Goal: Complete application form

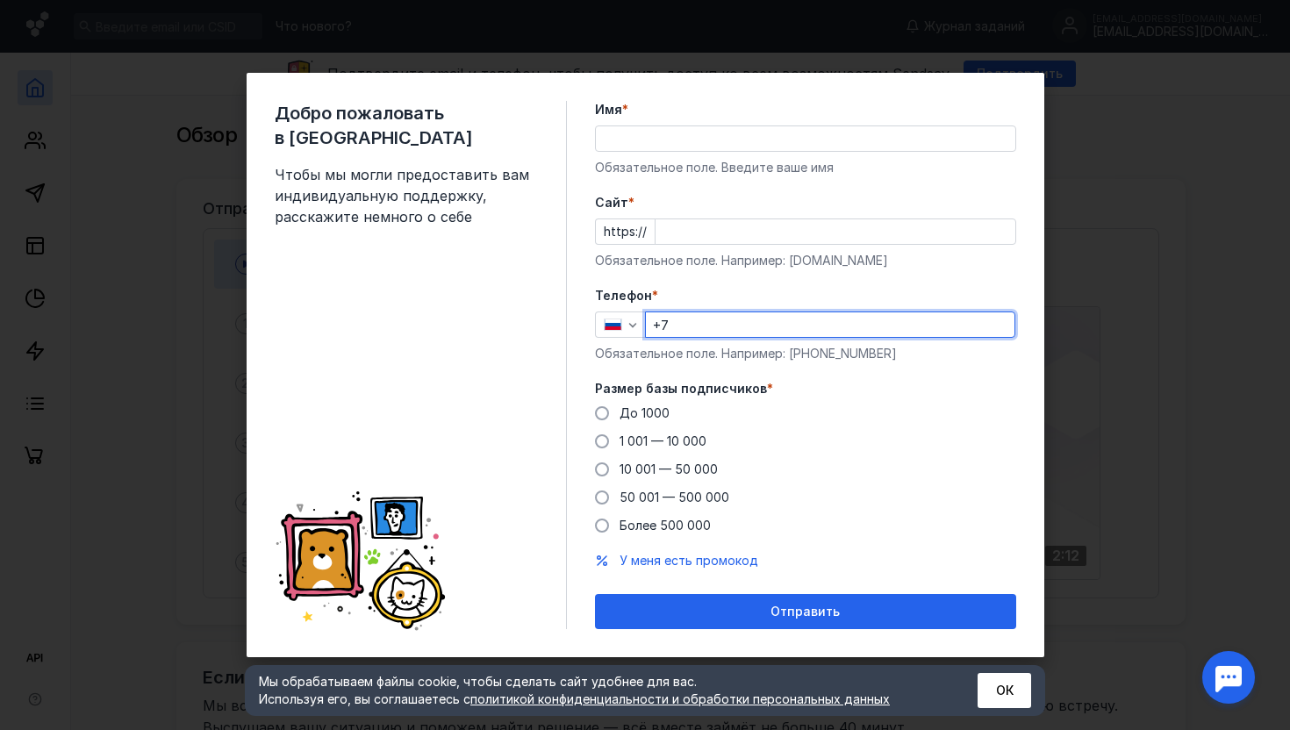
click at [805, 317] on input "+7" at bounding box center [830, 325] width 369 height 25
click at [811, 326] on input "+7" at bounding box center [830, 325] width 369 height 25
type input "[PHONE_NUMBER]"
click at [738, 217] on div "Cайт * https:// Обязательное поле. Например: [DOMAIN_NAME]" at bounding box center [805, 231] width 421 height 75
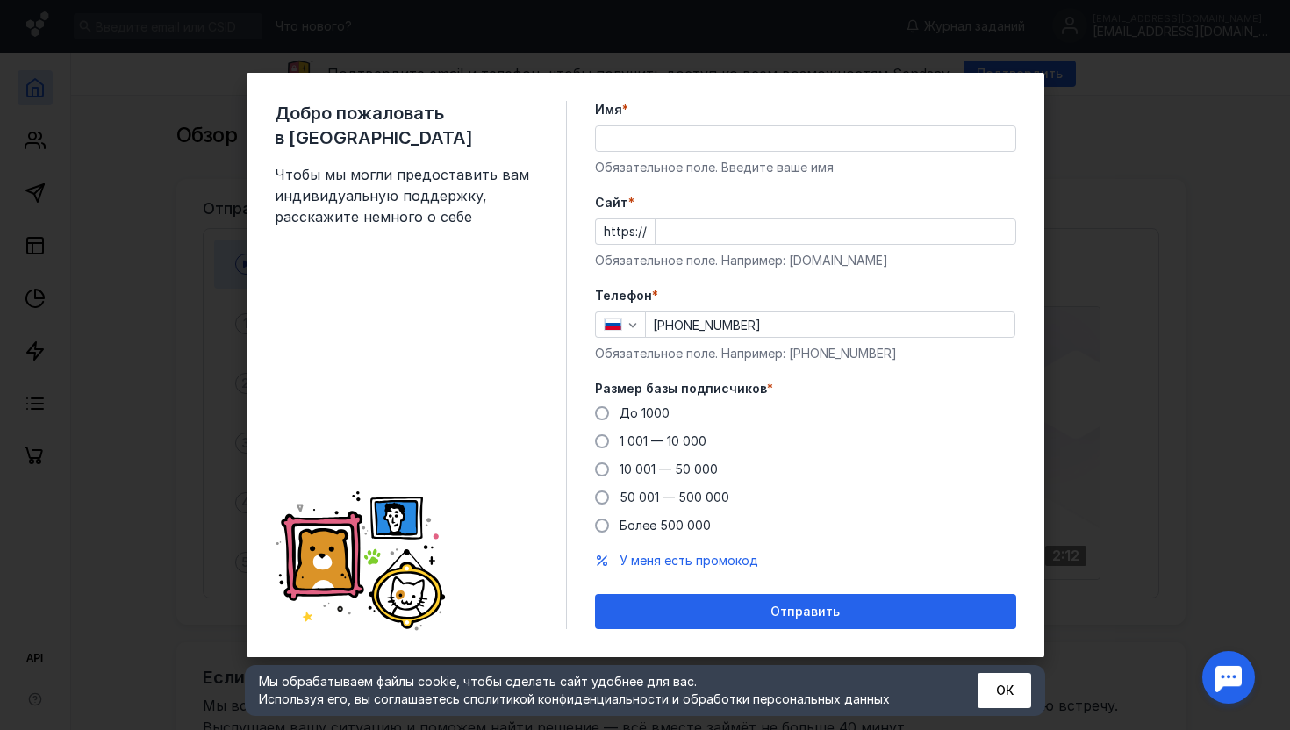
click at [740, 222] on input "Cайт *" at bounding box center [836, 231] width 360 height 25
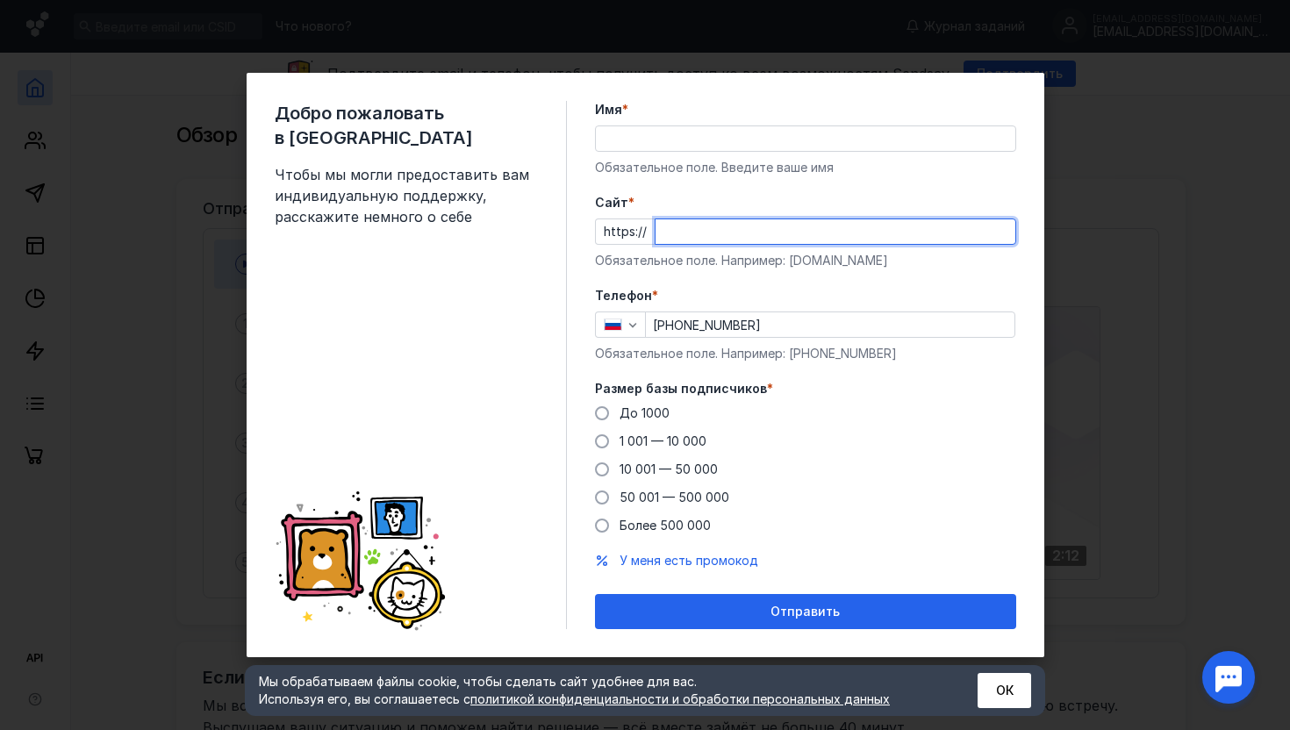
click at [743, 227] on input "Cайт *" at bounding box center [836, 231] width 360 height 25
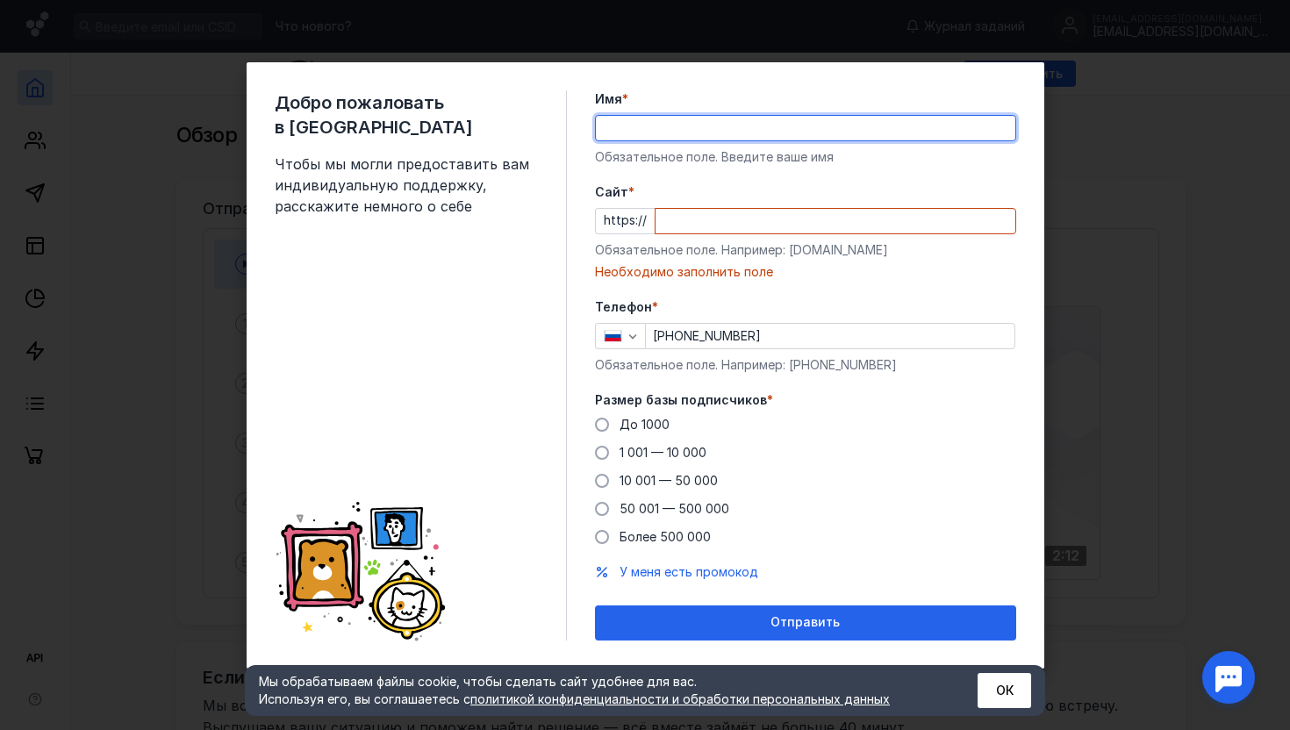
click at [809, 147] on div "Имя * Обязательное поле. Введите ваше имя" at bounding box center [805, 127] width 421 height 75
type input "Венера"
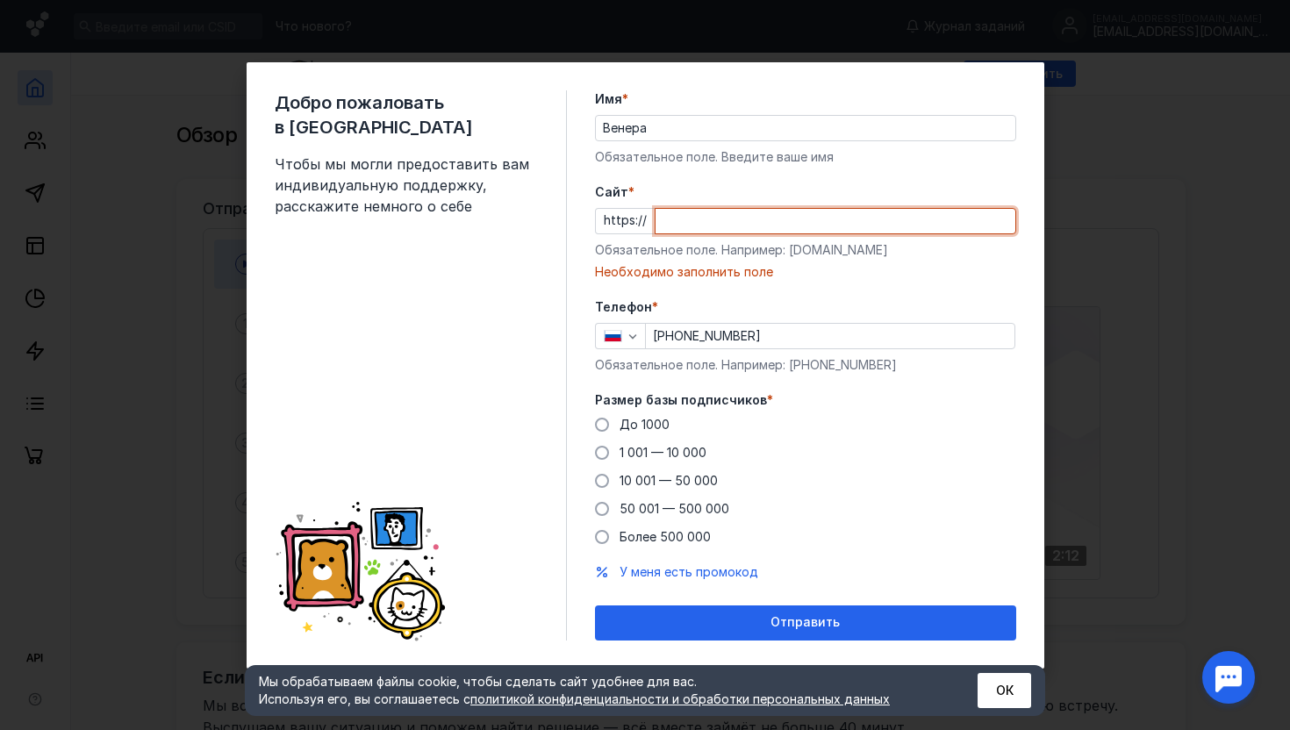
click at [768, 220] on input "Cайт *" at bounding box center [836, 221] width 360 height 25
paste input "[DOMAIN_NAME][URL]"
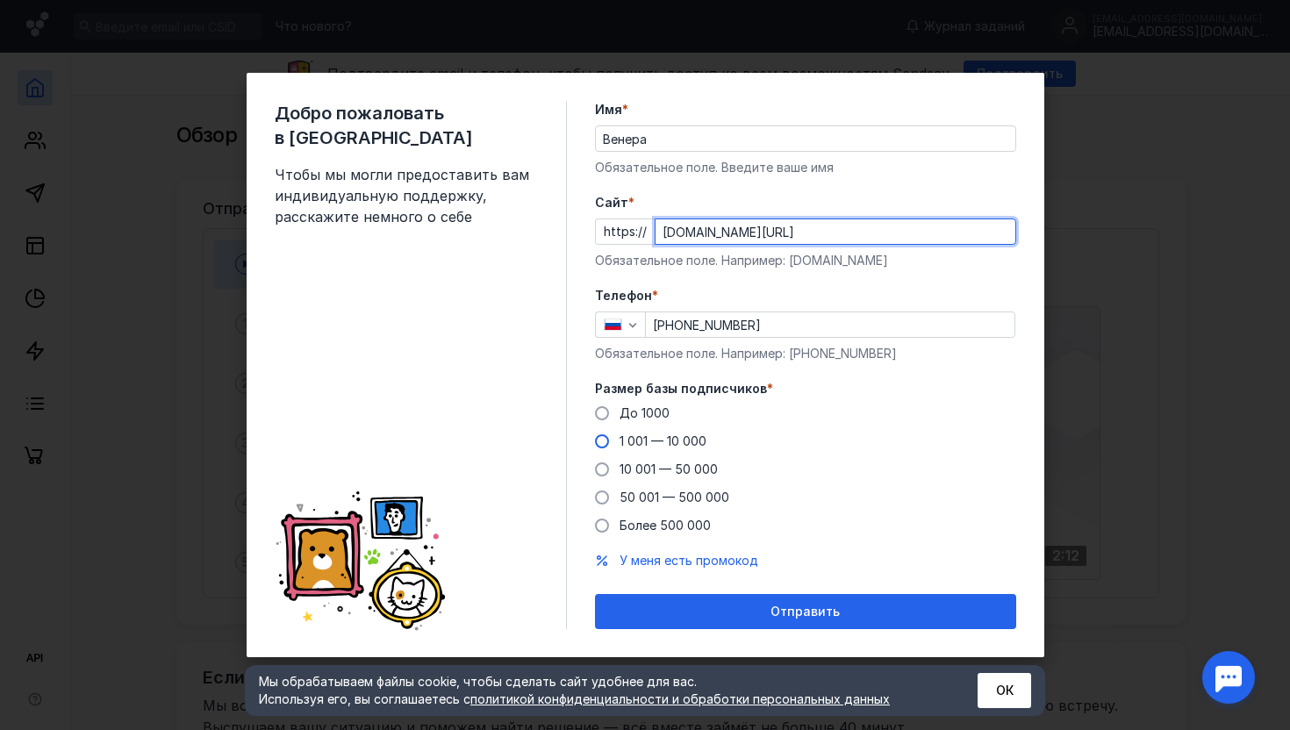
type input "[DOMAIN_NAME][URL]"
click at [599, 442] on span at bounding box center [602, 442] width 14 height 14
click at [0, 0] on input "1 001 — 10 000" at bounding box center [0, 0] width 0 height 0
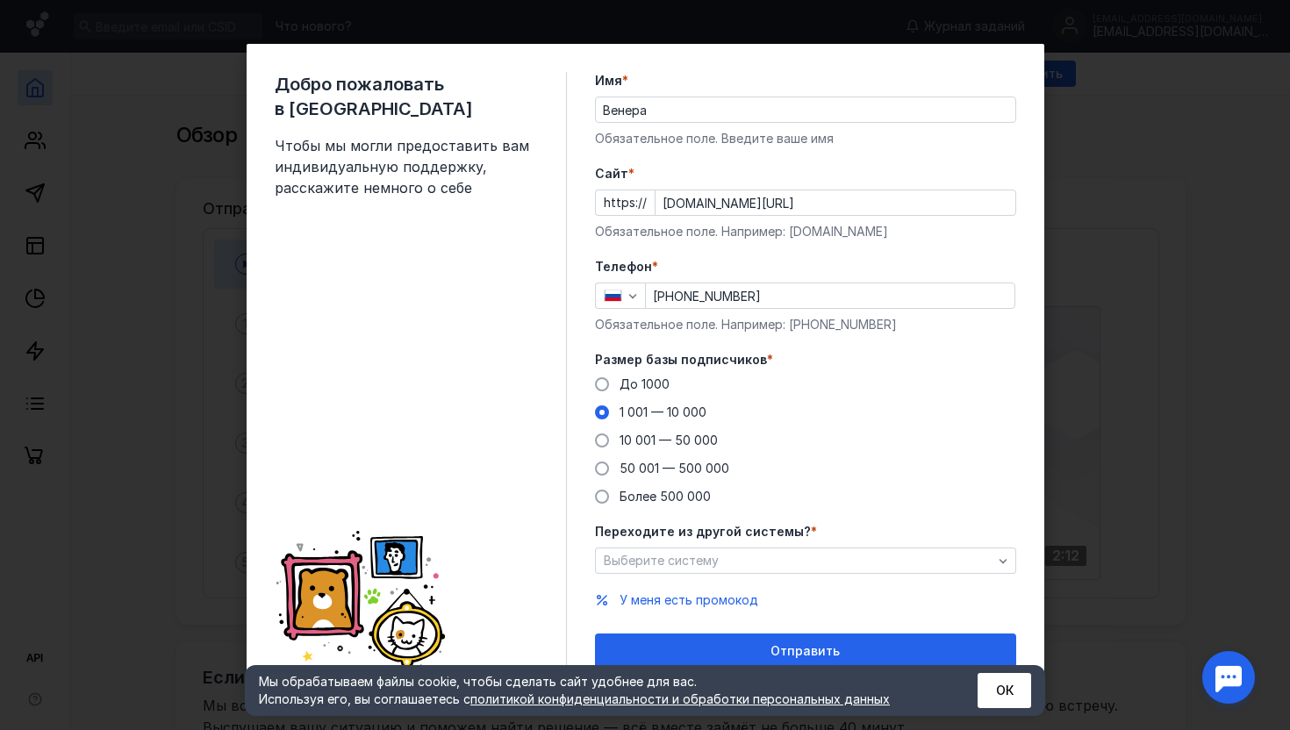
scroll to position [11, 0]
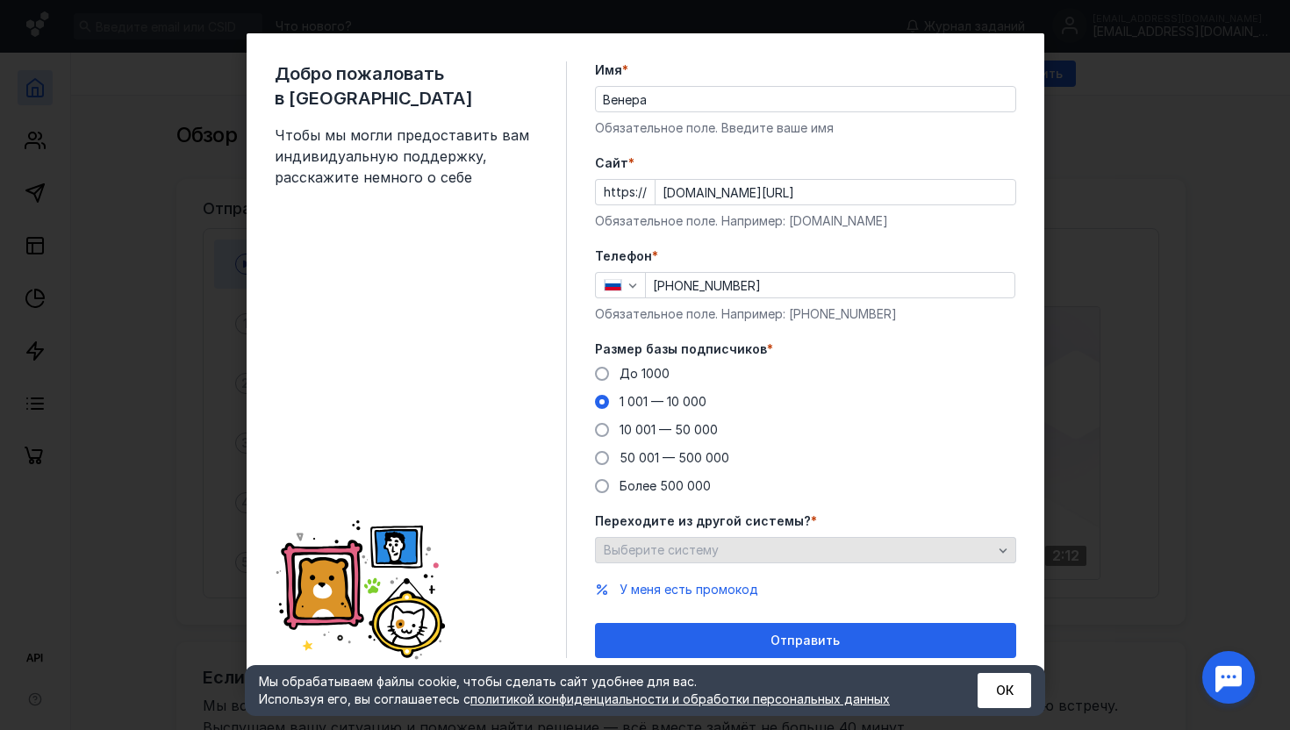
click at [770, 554] on div "Выберите систему" at bounding box center [799, 550] width 398 height 15
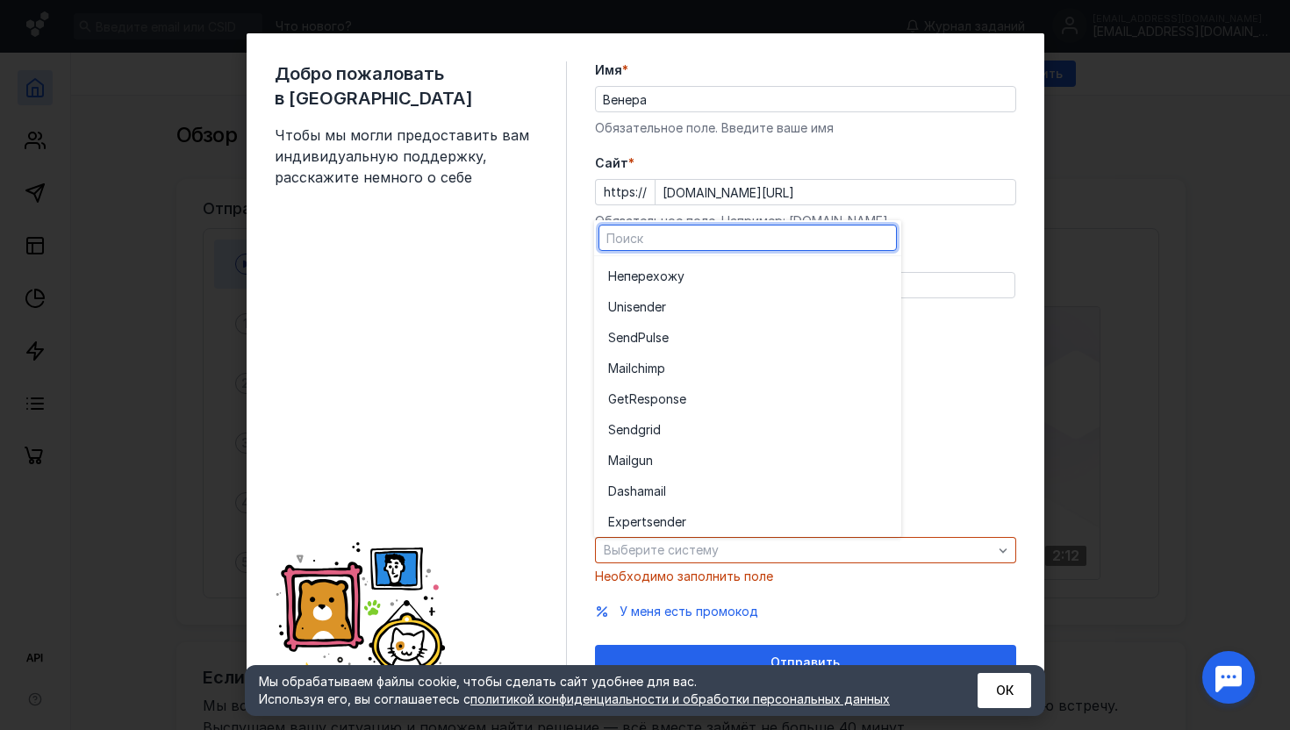
click at [985, 434] on div "До [DATE] 1 001 — 10 000 10 001 — 50 000 50 001 — 500 000 Более 500 000" at bounding box center [805, 430] width 421 height 130
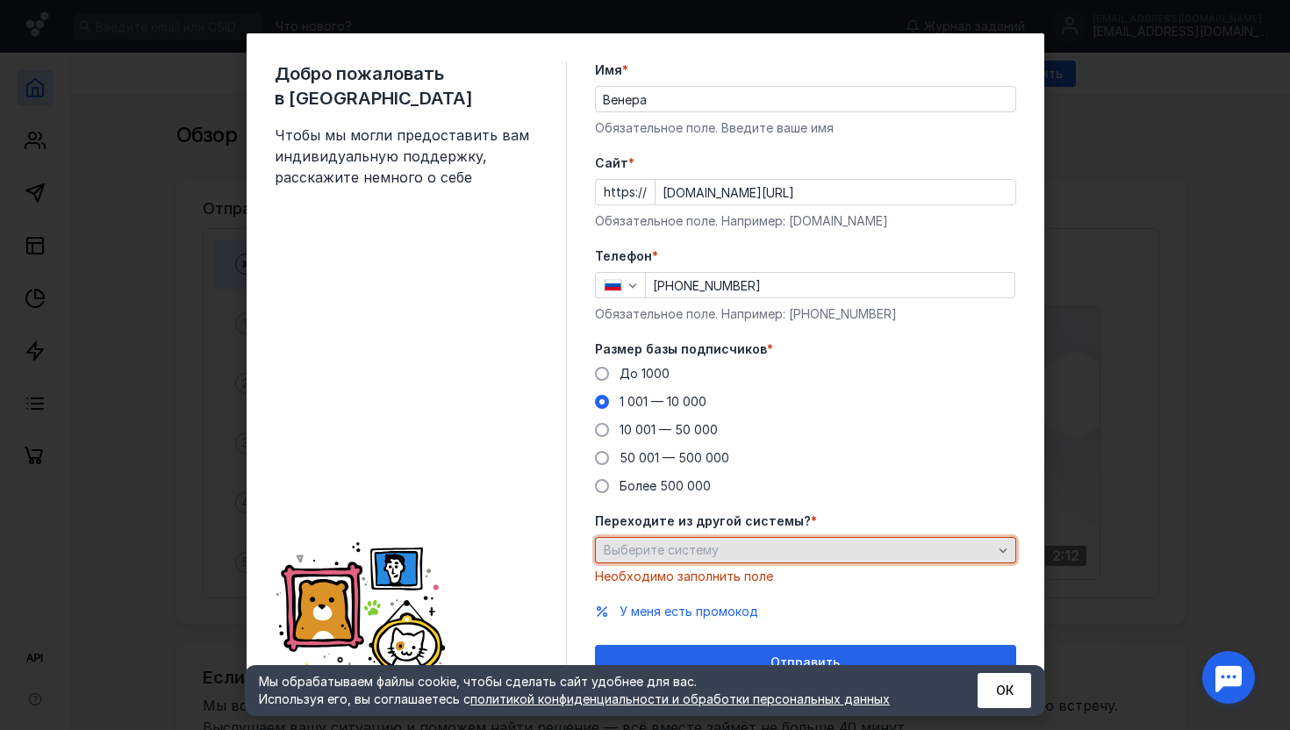
click at [906, 545] on div "Выберите систему" at bounding box center [799, 550] width 398 height 15
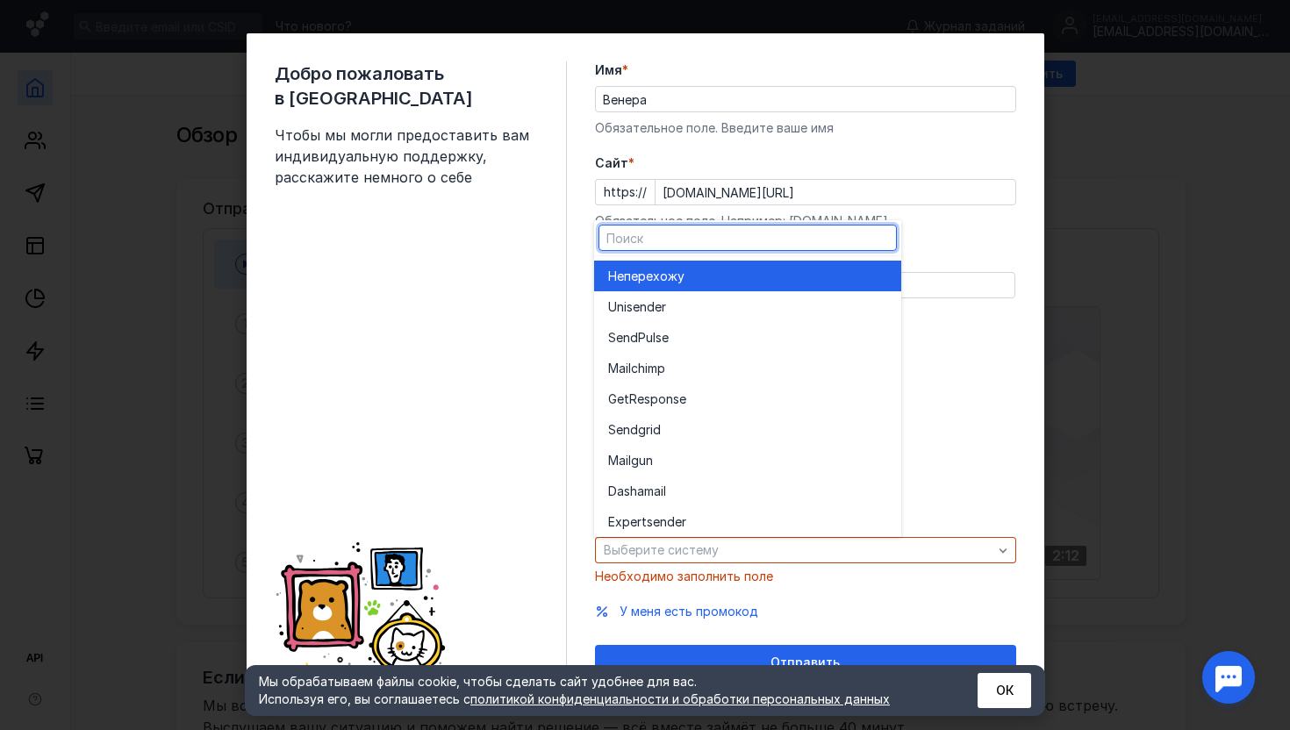
click at [987, 345] on label "Размер базы подписчиков *" at bounding box center [805, 350] width 421 height 18
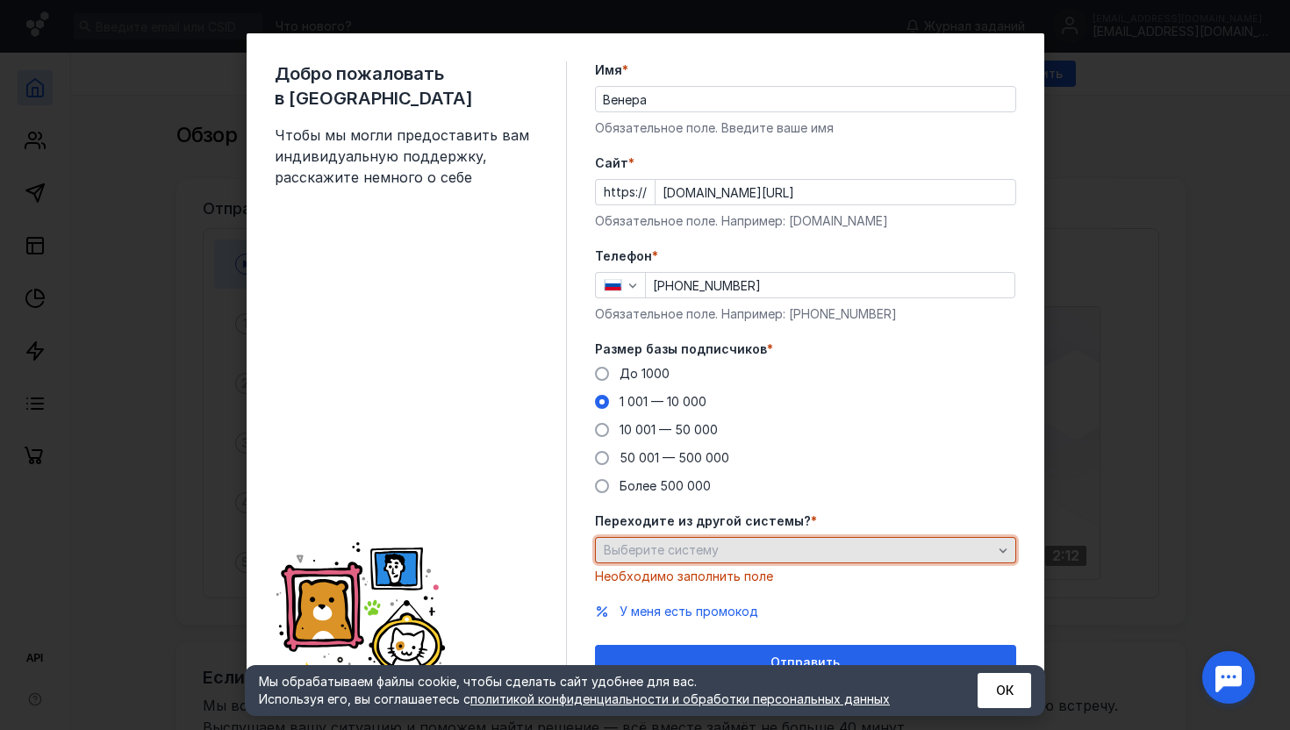
click at [851, 541] on div "Выберите систему" at bounding box center [805, 550] width 421 height 26
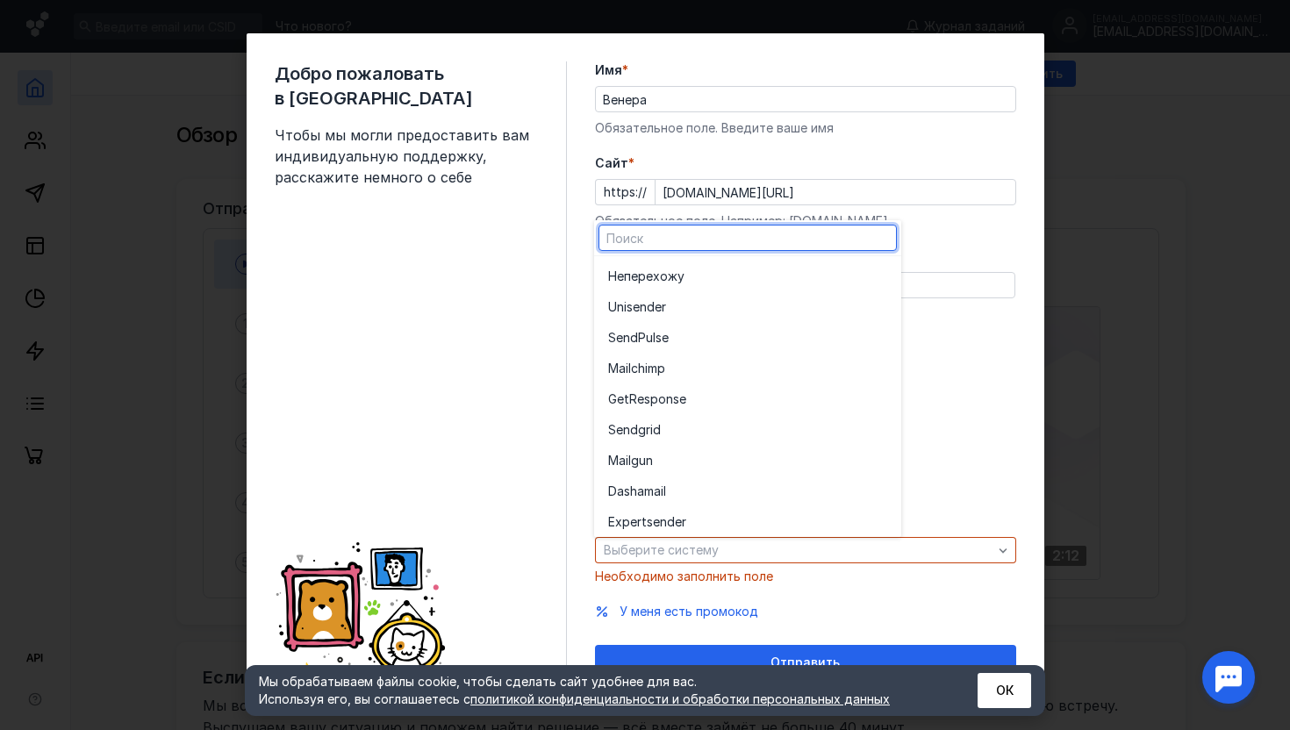
click at [946, 333] on form "Имя * Венера Обязательное поле. Введите ваше имя [PERSON_NAME] * https:// [DOMA…" at bounding box center [805, 370] width 421 height 619
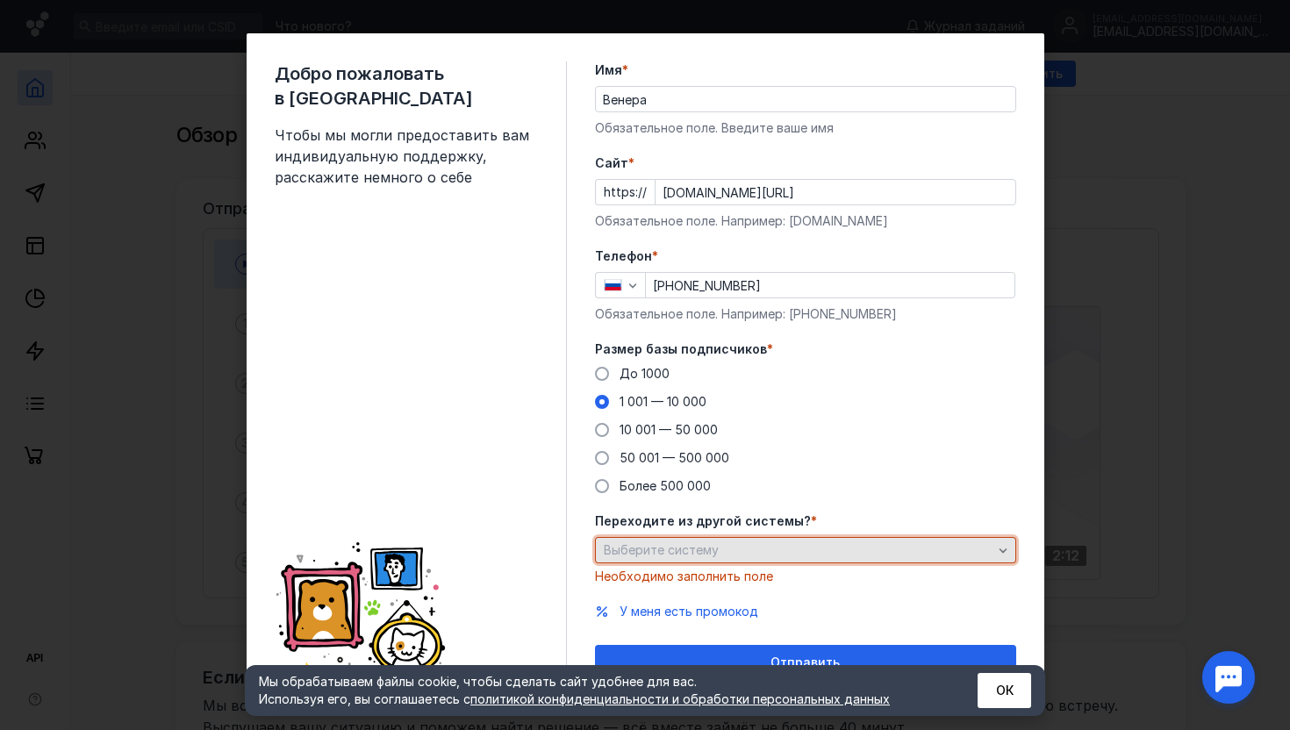
click at [762, 546] on div "Выберите систему" at bounding box center [799, 550] width 398 height 15
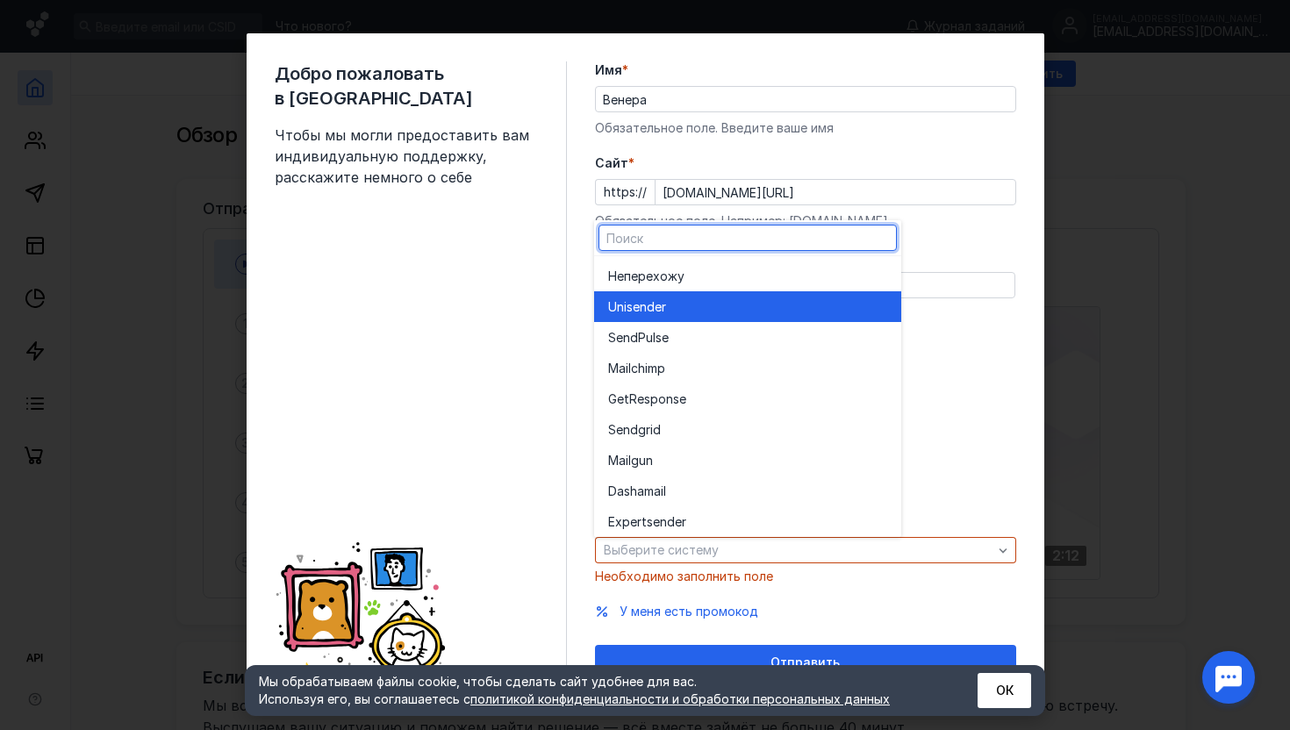
click at [859, 308] on div "Unisende r" at bounding box center [747, 307] width 279 height 18
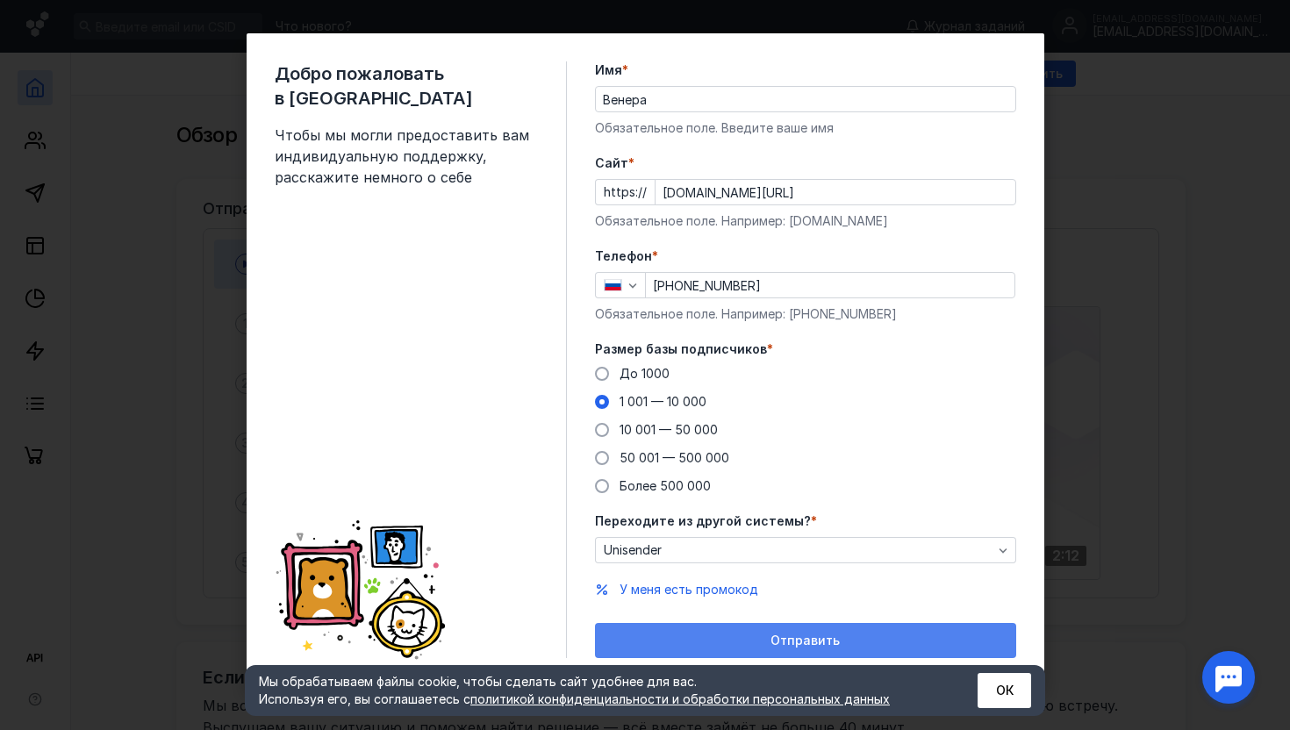
click at [690, 647] on div "Отправить" at bounding box center [806, 641] width 404 height 15
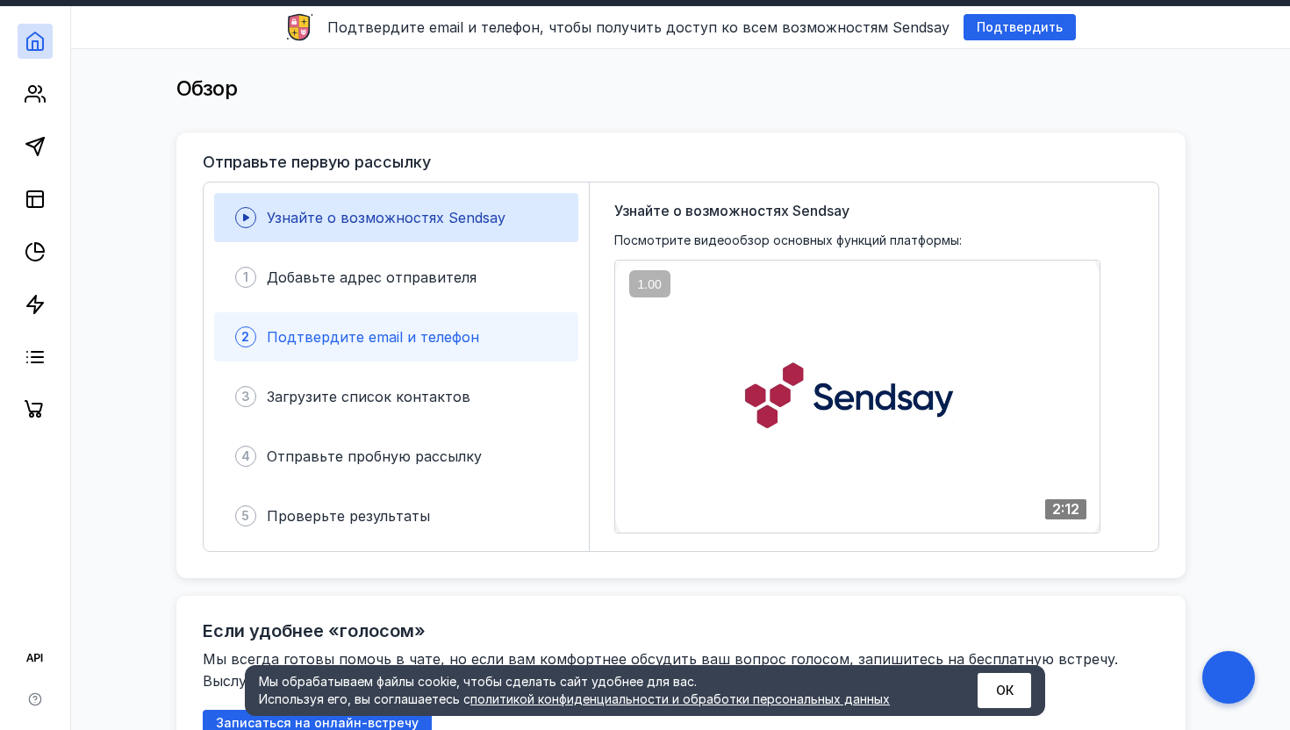
scroll to position [0, 0]
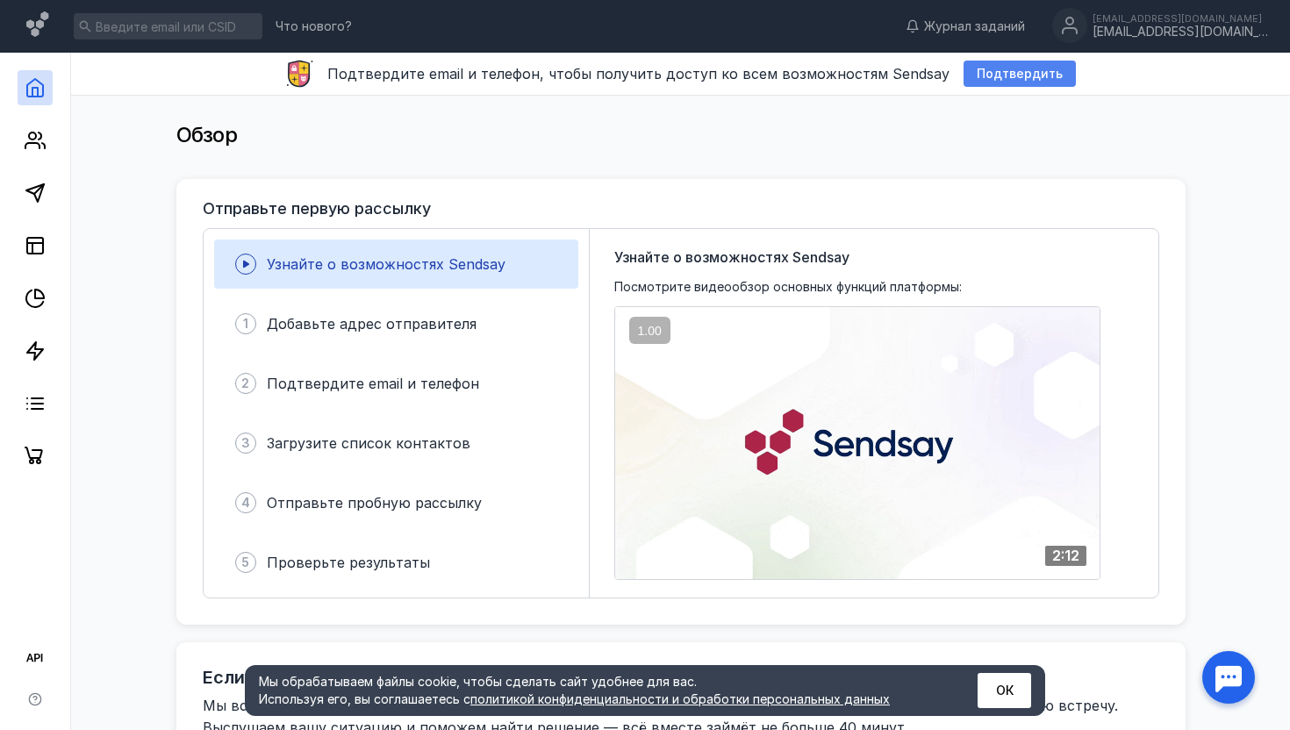
click at [1005, 70] on span "Подтвердить" at bounding box center [1020, 74] width 86 height 15
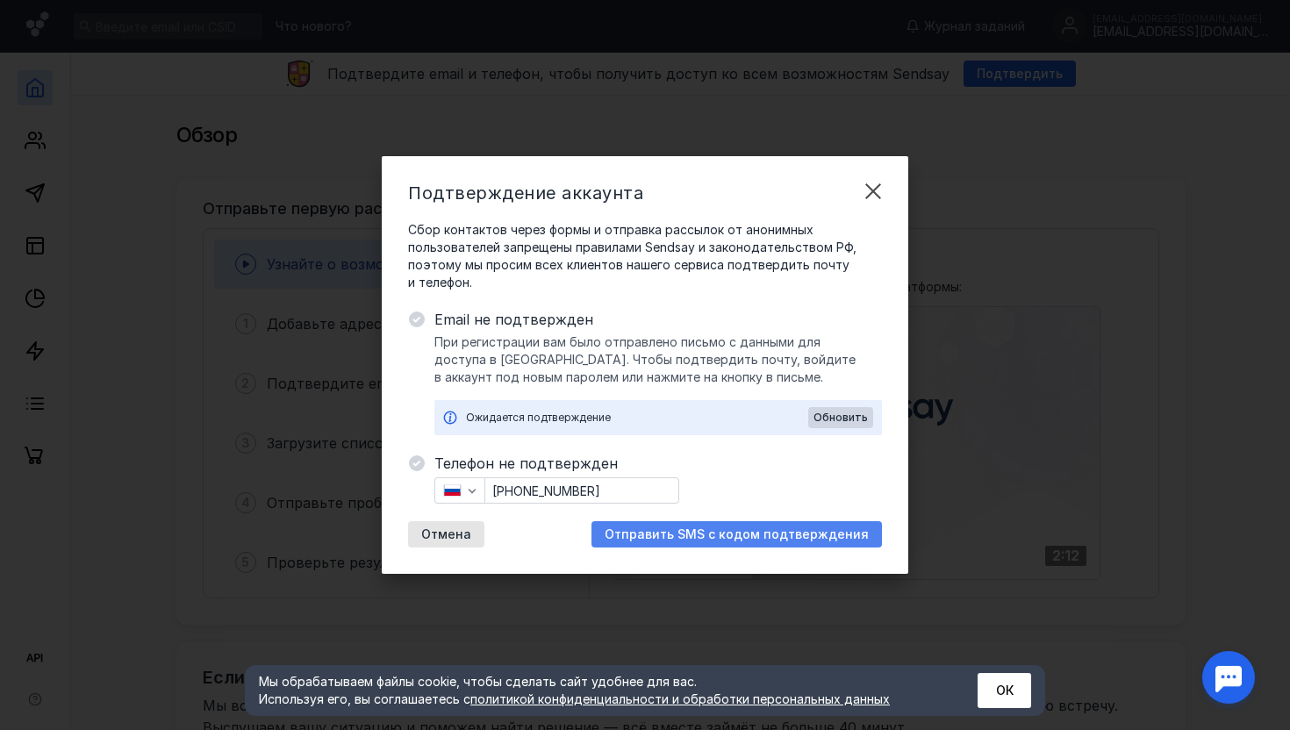
click at [666, 532] on span "Отправить SMS с кодом подтверждения" at bounding box center [737, 535] width 264 height 15
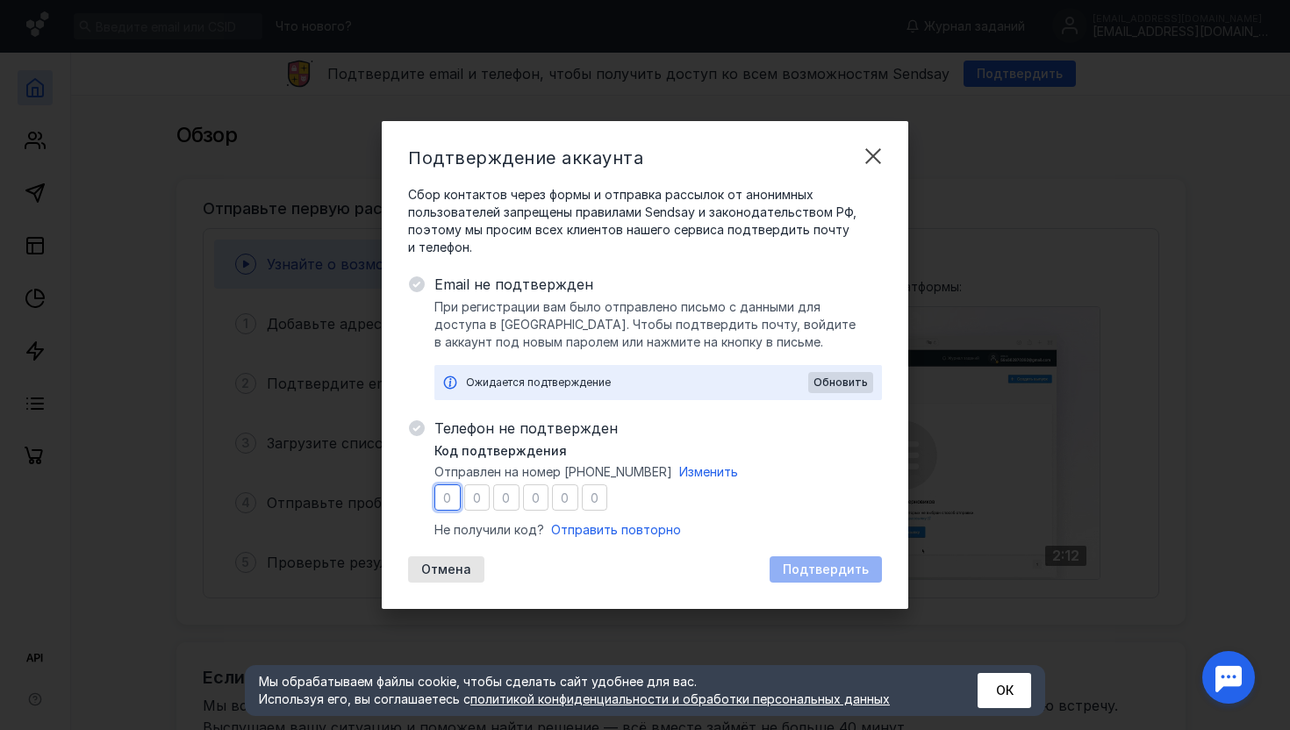
type input "5"
type input "1"
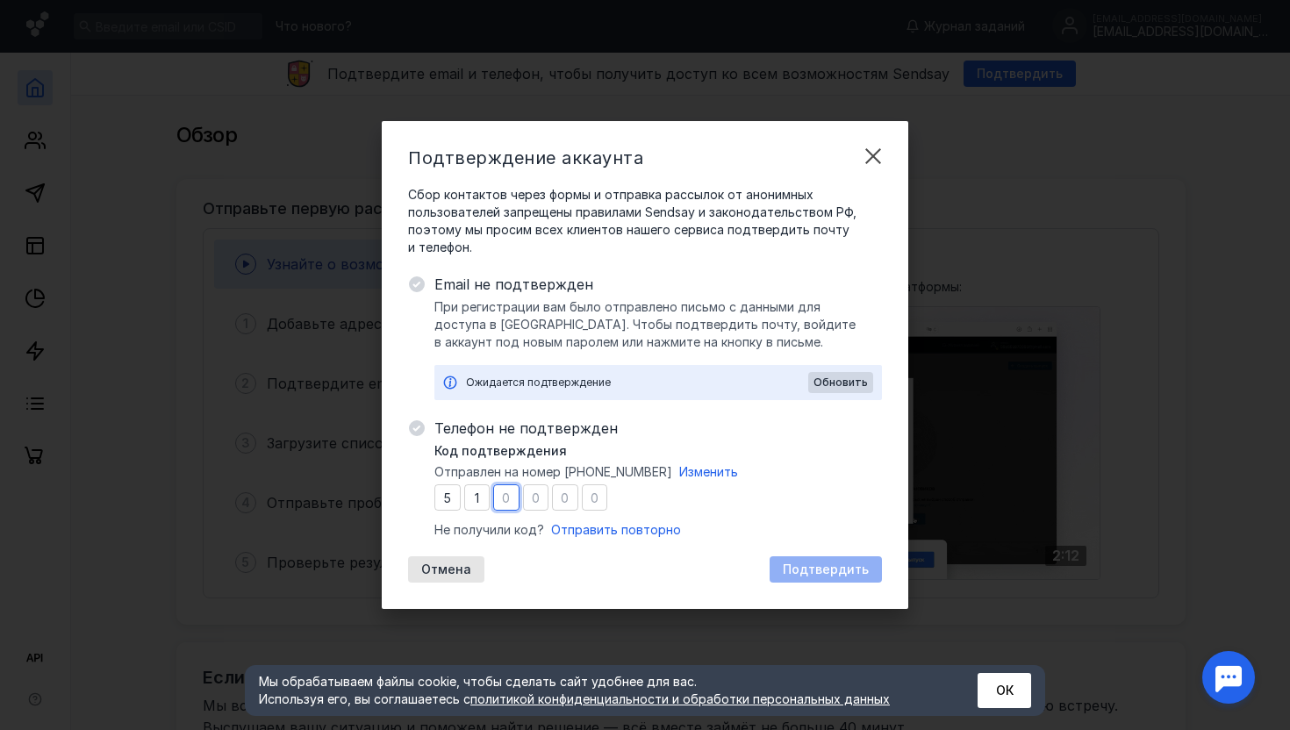
type input "5"
type input "0"
type input "5"
type input "6"
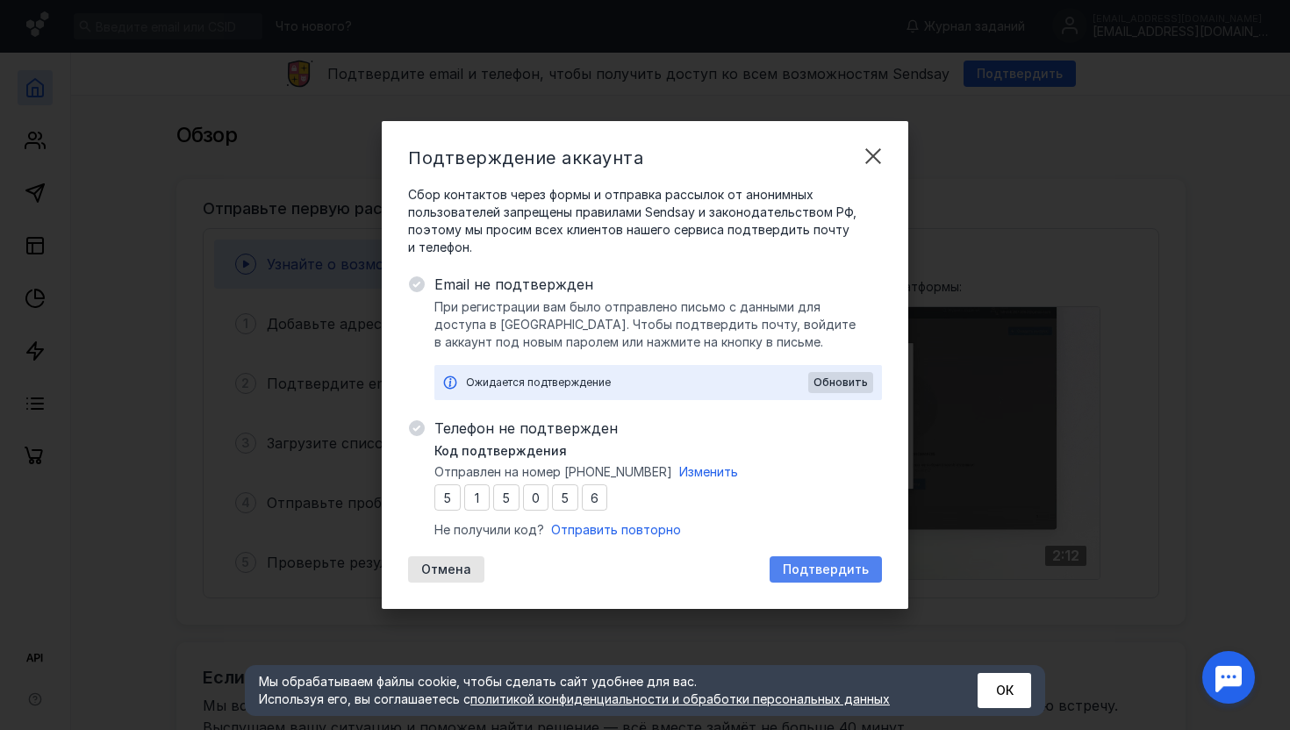
click at [852, 557] on div "Подтвердить" at bounding box center [826, 570] width 112 height 26
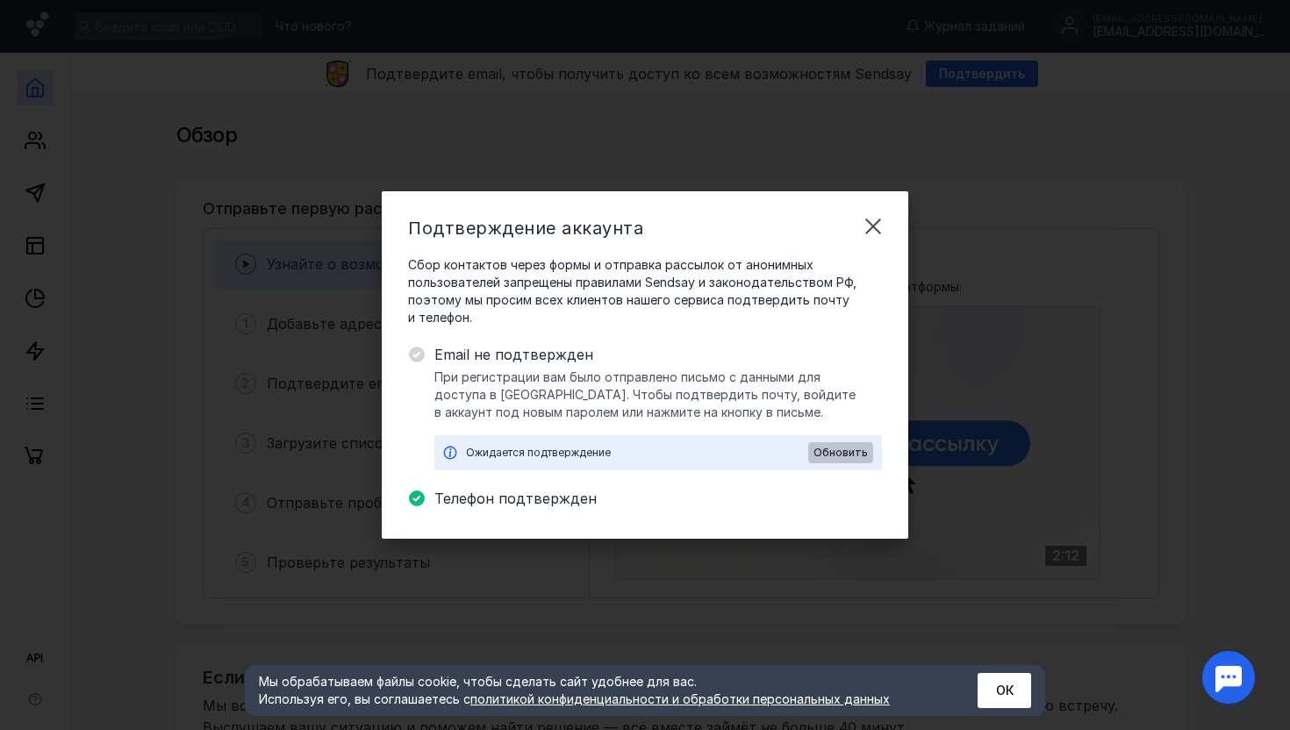
click at [854, 451] on span "Обновить" at bounding box center [841, 453] width 54 height 12
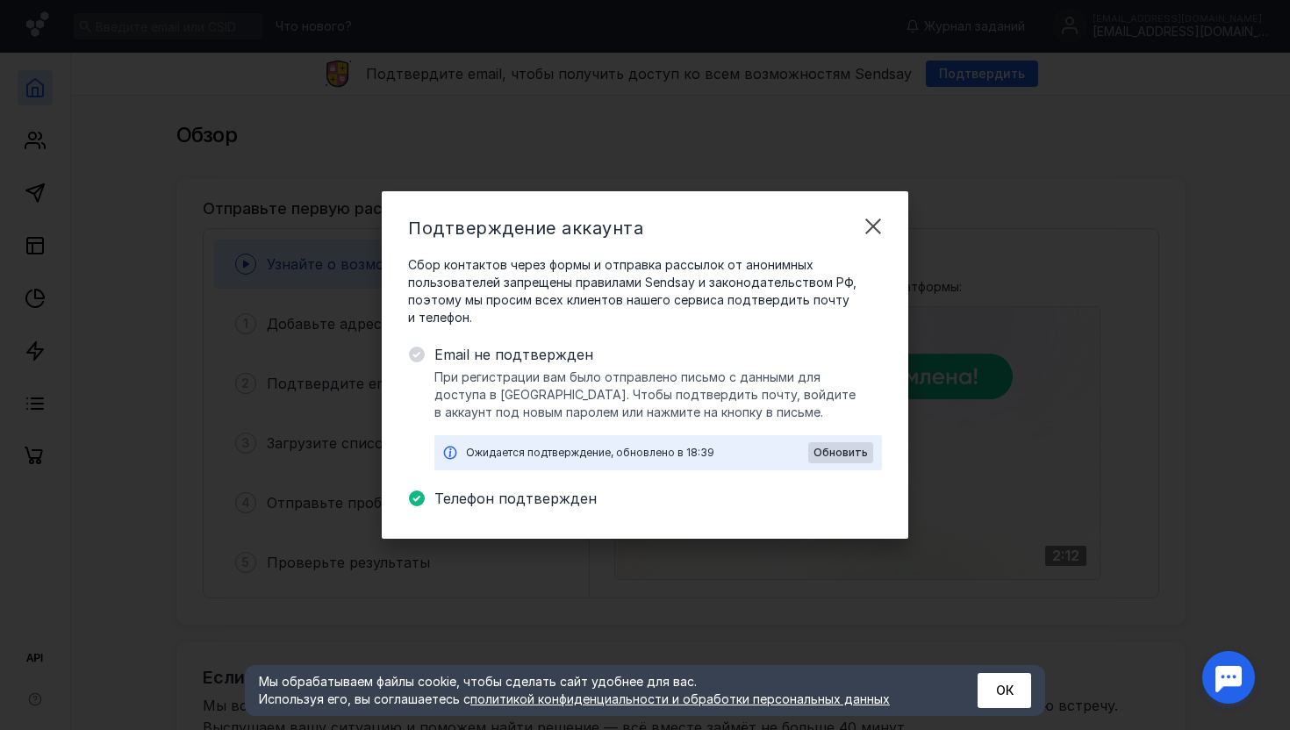
click at [492, 499] on span "Телефон подтвержден" at bounding box center [659, 498] width 448 height 21
click at [593, 371] on span "При регистрации вам было отправлено письмо с данными для доступа в [GEOGRAPHIC_…" at bounding box center [659, 395] width 448 height 53
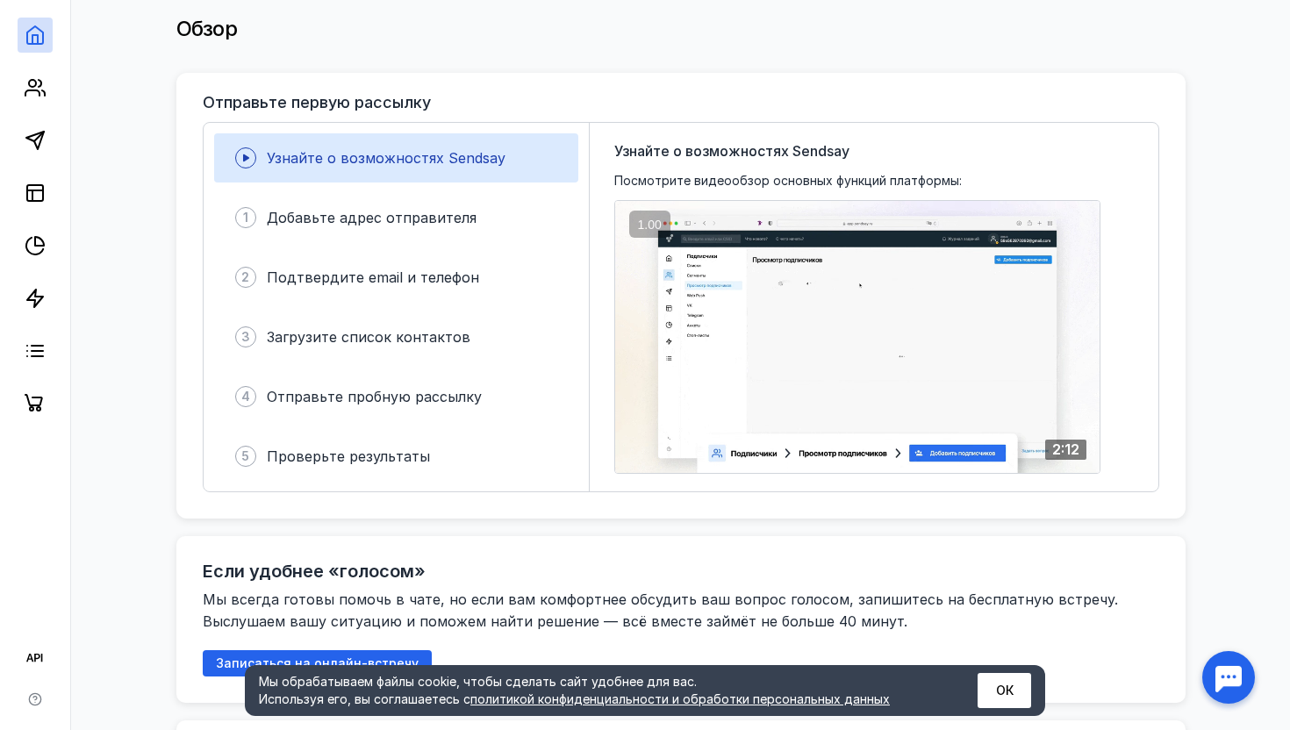
scroll to position [118, 0]
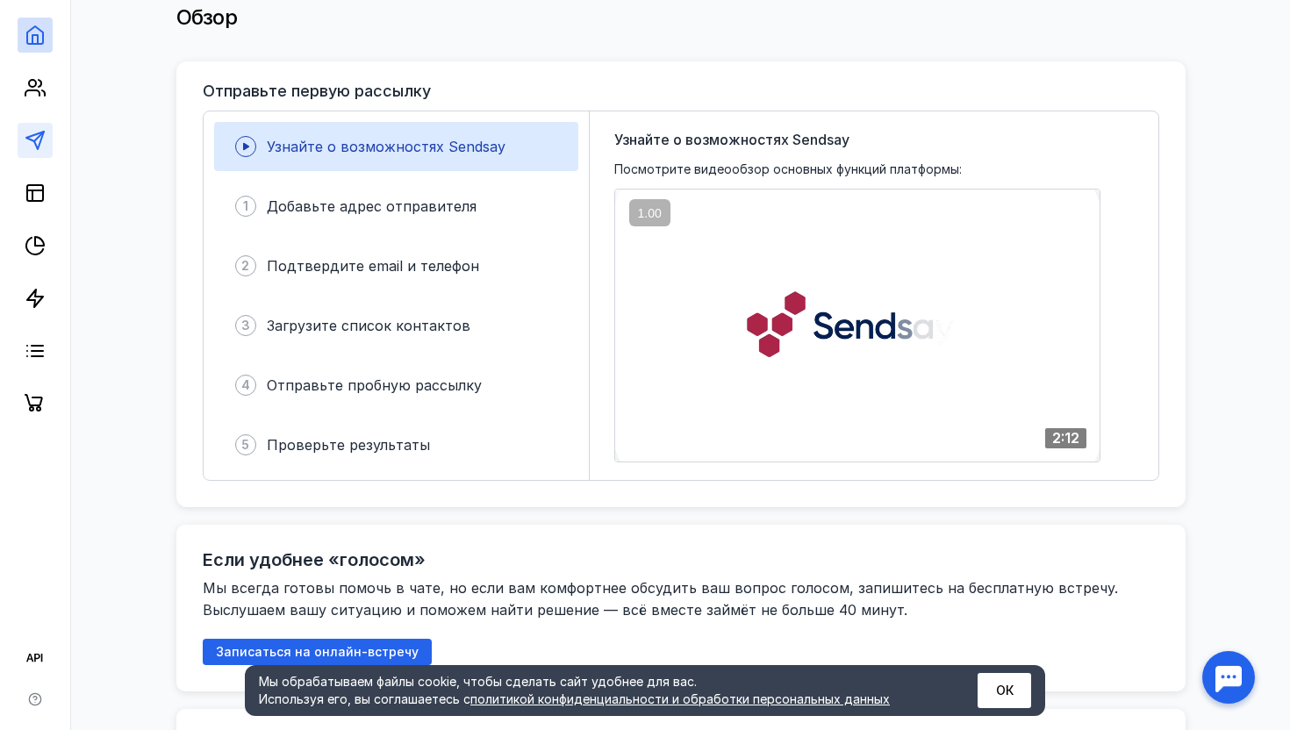
click at [31, 134] on icon at bounding box center [35, 140] width 21 height 21
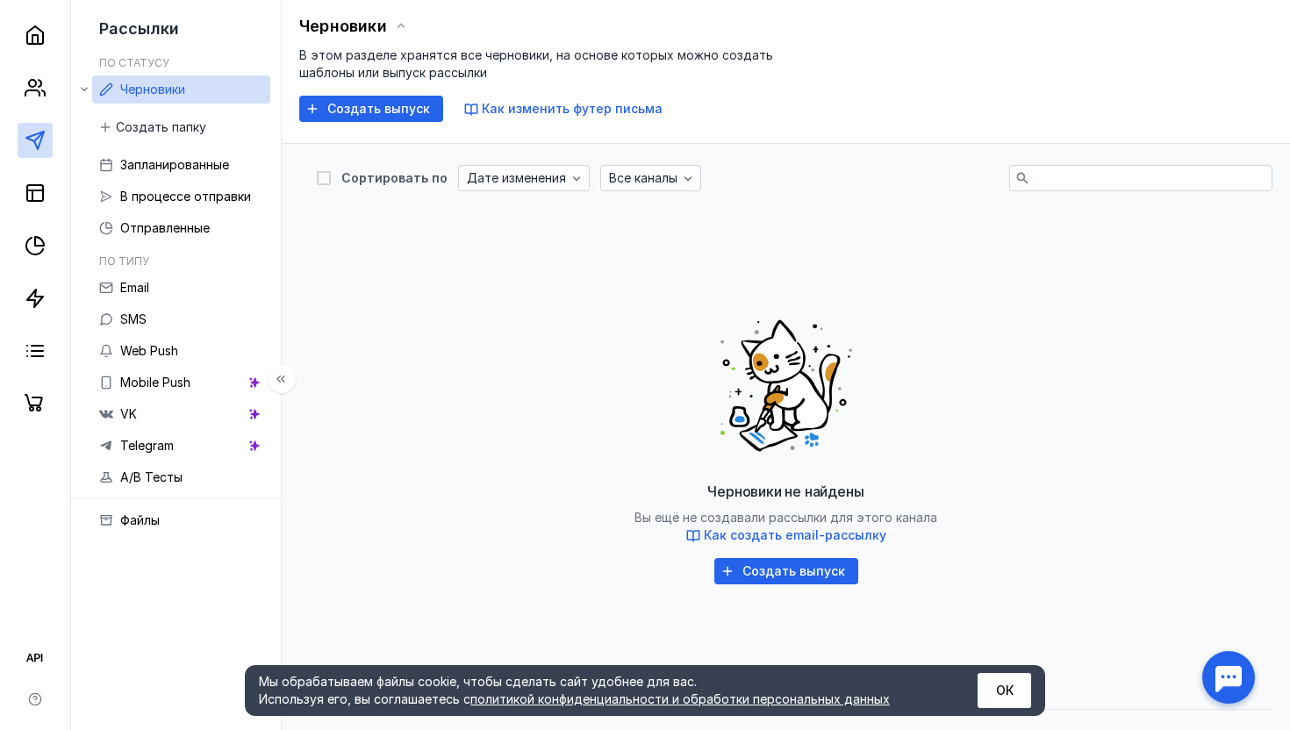
scroll to position [73, 0]
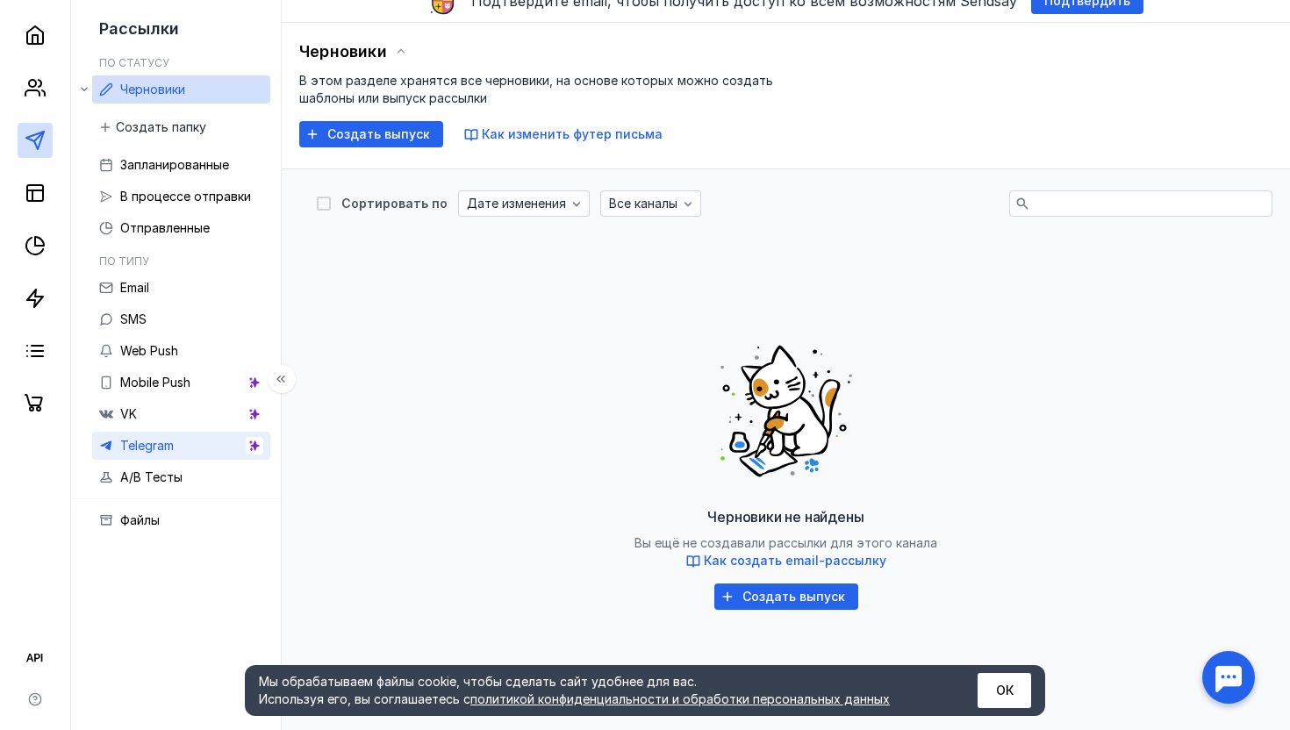
click at [204, 449] on link "Telegram" at bounding box center [181, 446] width 178 height 28
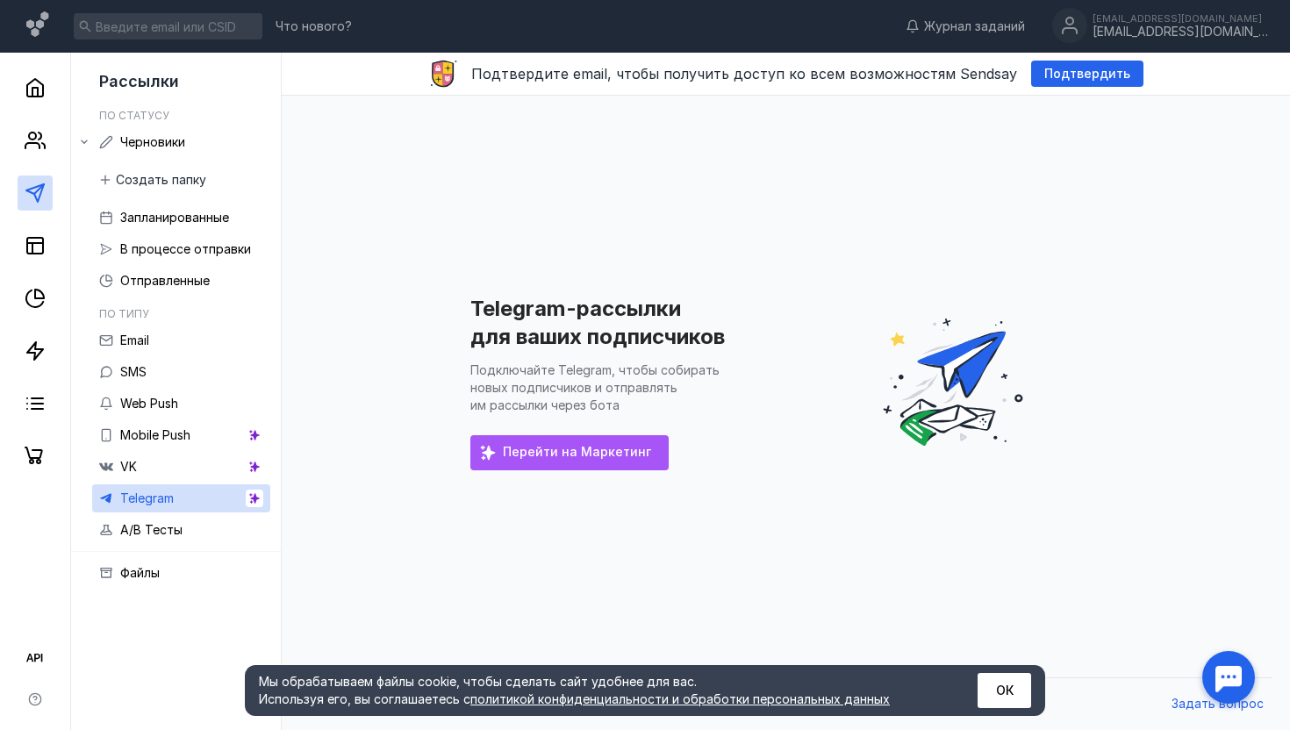
click at [533, 457] on span "Перейти на Маркетинг" at bounding box center [577, 452] width 148 height 15
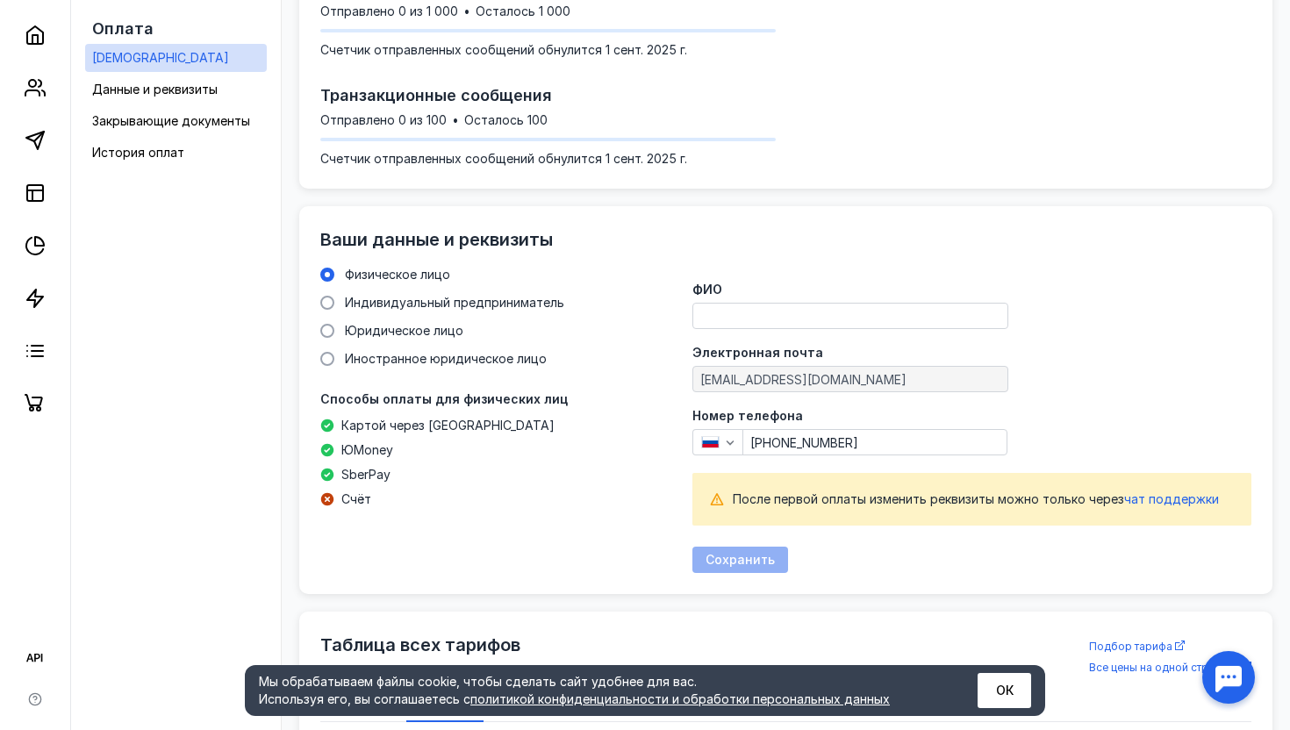
scroll to position [546, 0]
